Goal: Find specific page/section: Find specific page/section

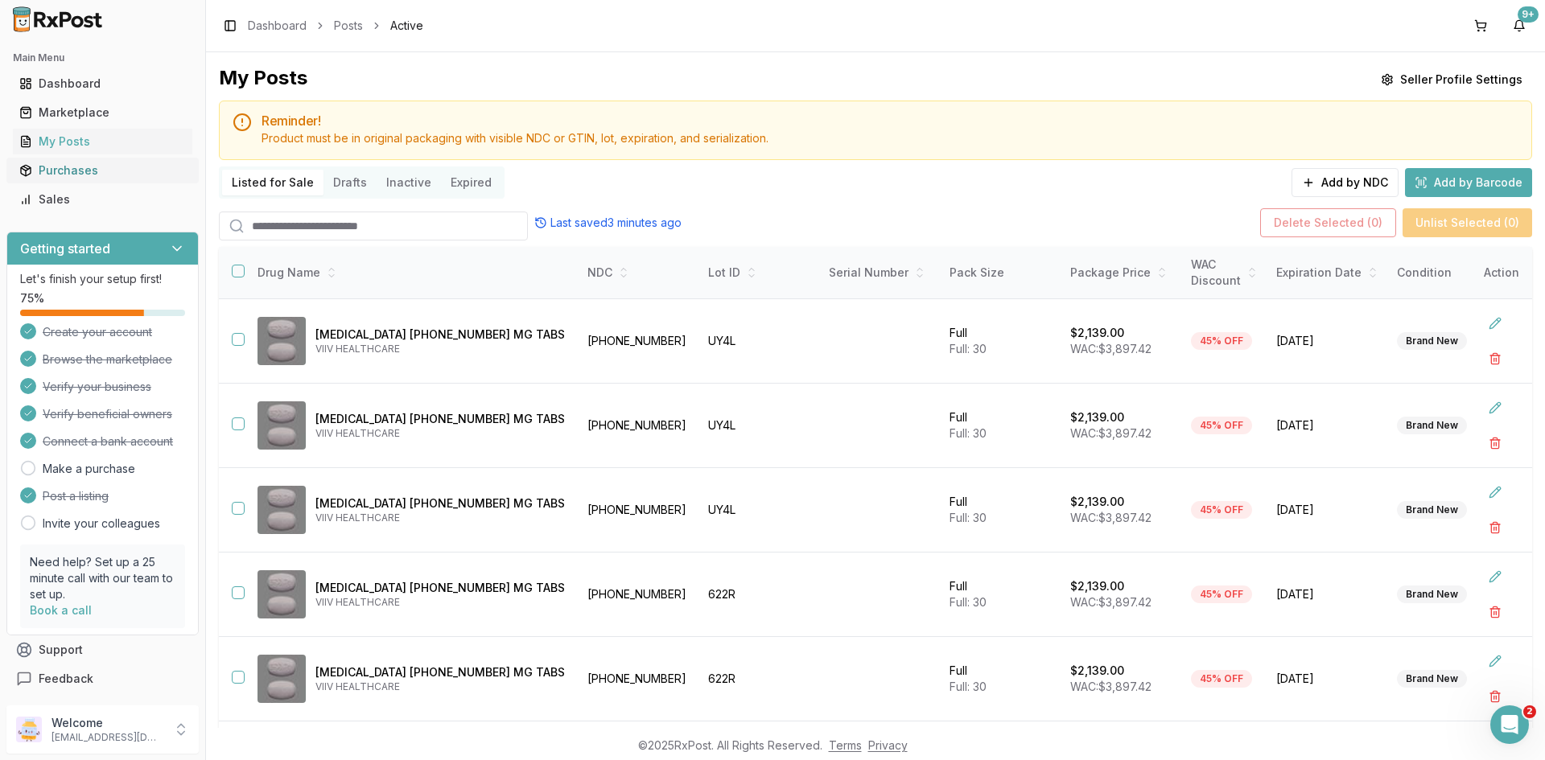
scroll to position [107, 0]
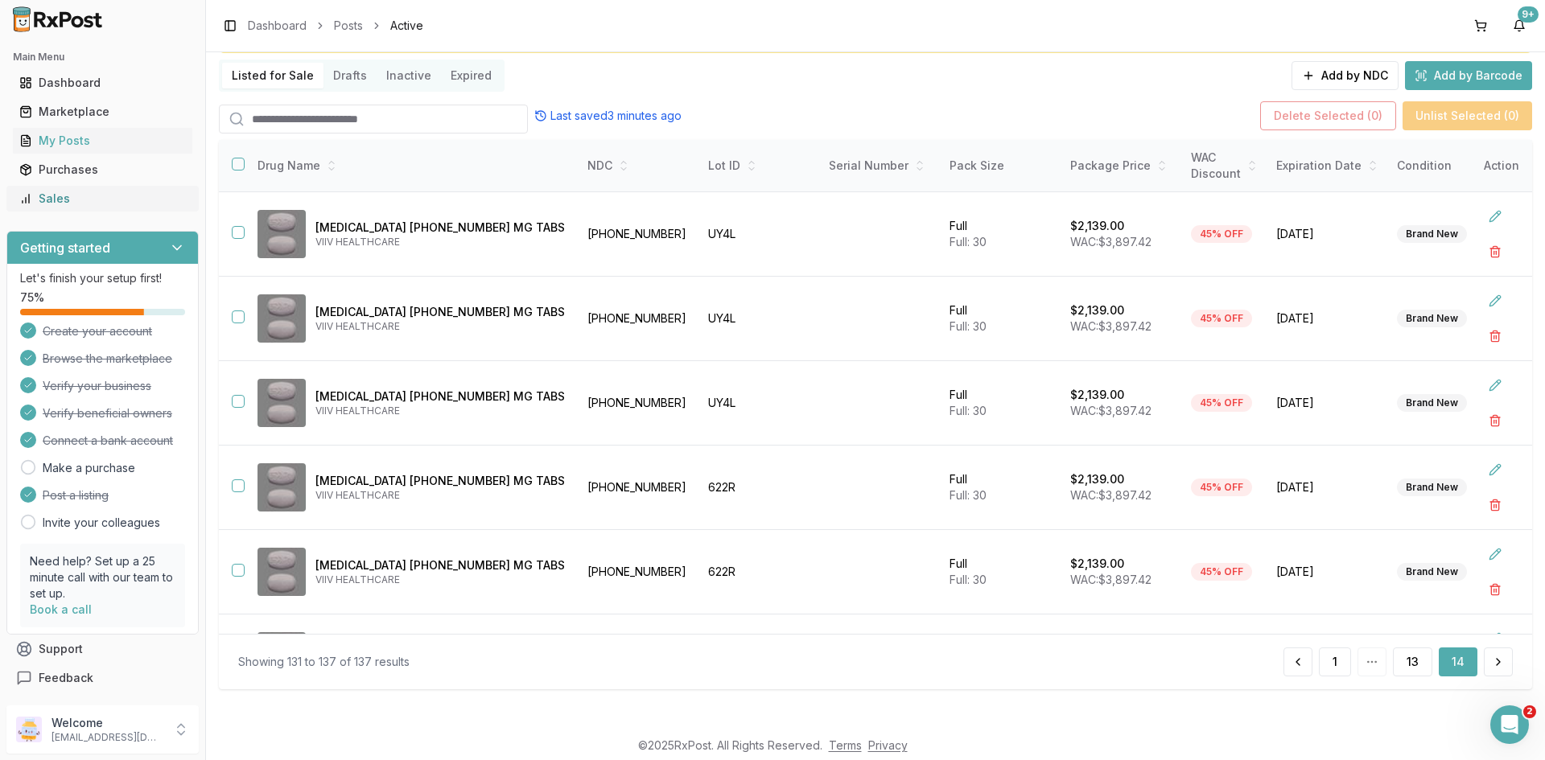
click at [110, 188] on link "Sales" at bounding box center [102, 198] width 179 height 29
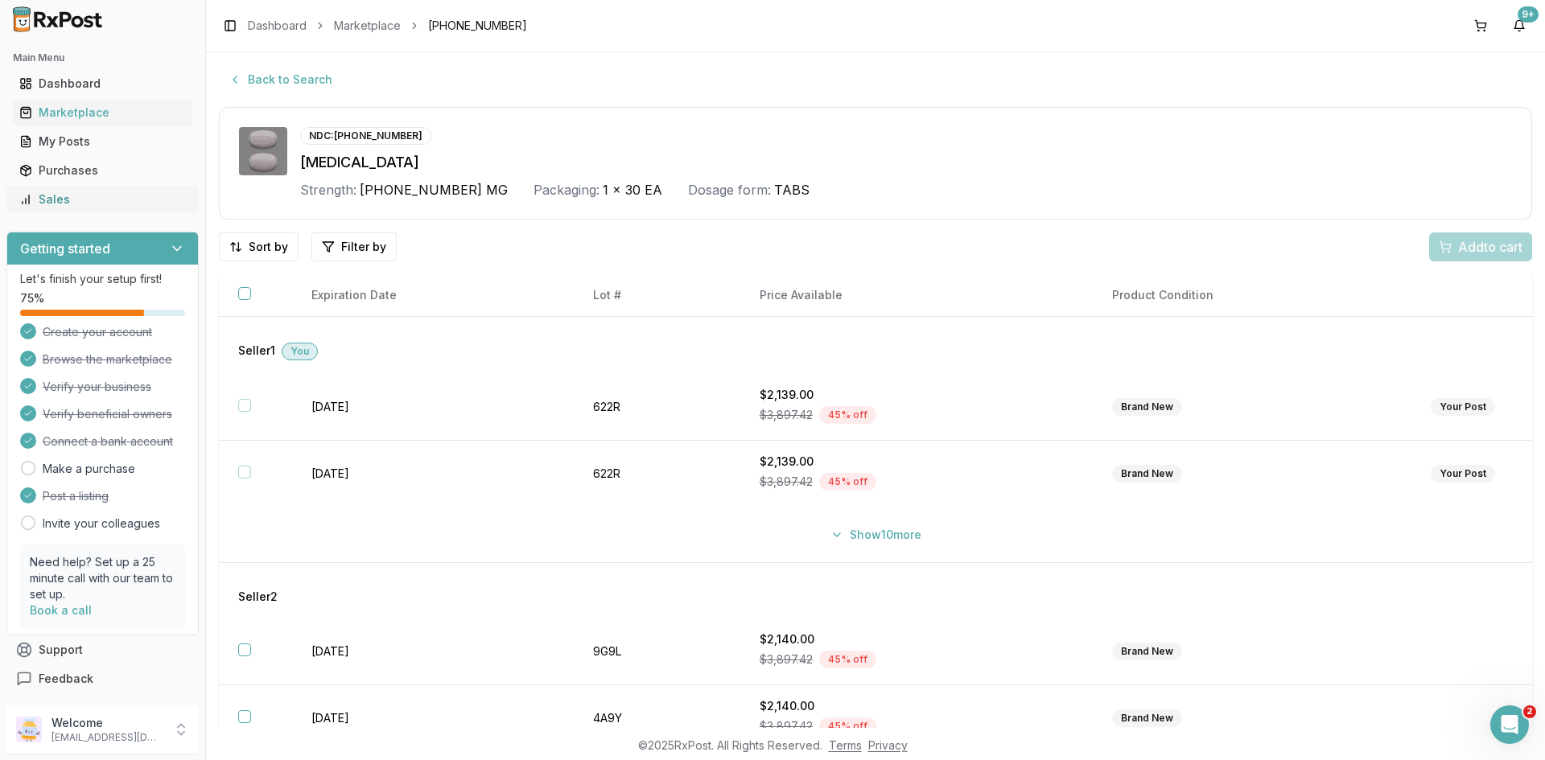
scroll to position [96, 0]
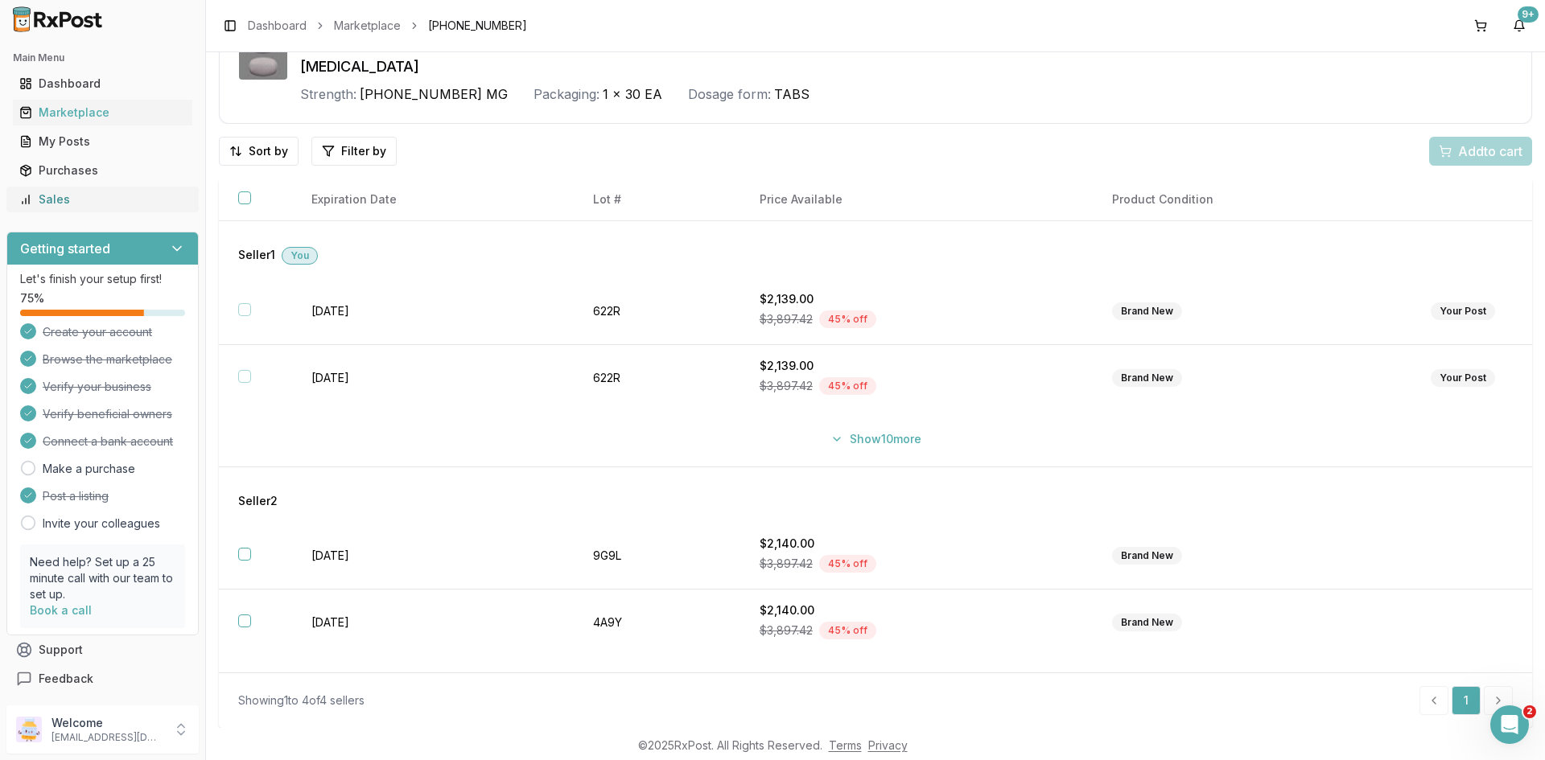
click at [51, 195] on div "Sales" at bounding box center [102, 199] width 167 height 16
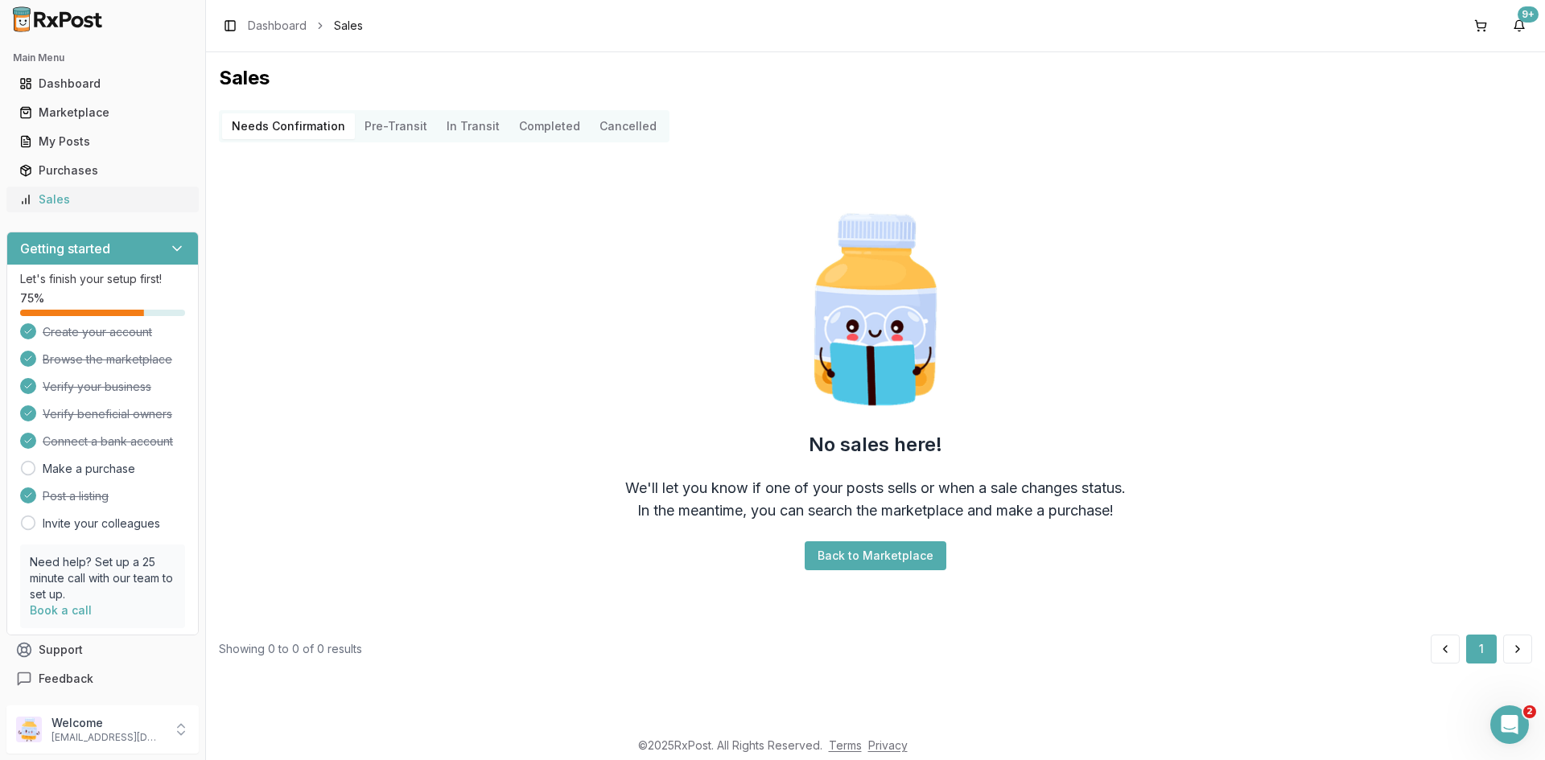
click at [109, 187] on link "Sales" at bounding box center [102, 199] width 179 height 29
